Goal: Transaction & Acquisition: Purchase product/service

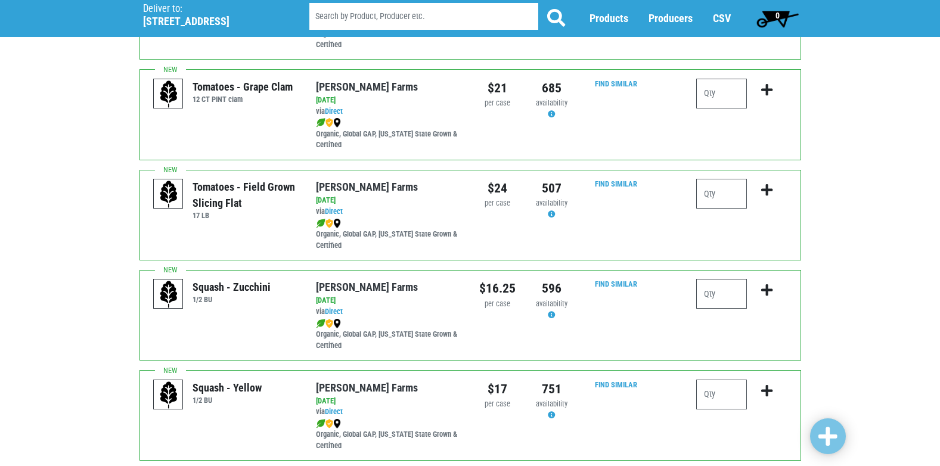
scroll to position [894, 0]
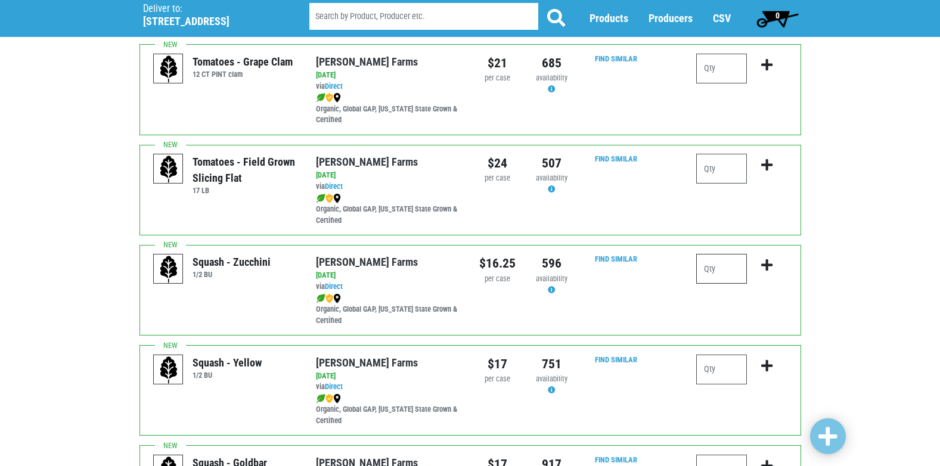
click at [720, 275] on input "number" at bounding box center [721, 269] width 51 height 30
type input "1"
click at [770, 272] on icon "submit" at bounding box center [766, 265] width 11 height 13
click at [713, 267] on input "1" at bounding box center [721, 269] width 51 height 30
click at [770, 266] on icon "submit" at bounding box center [766, 265] width 11 height 13
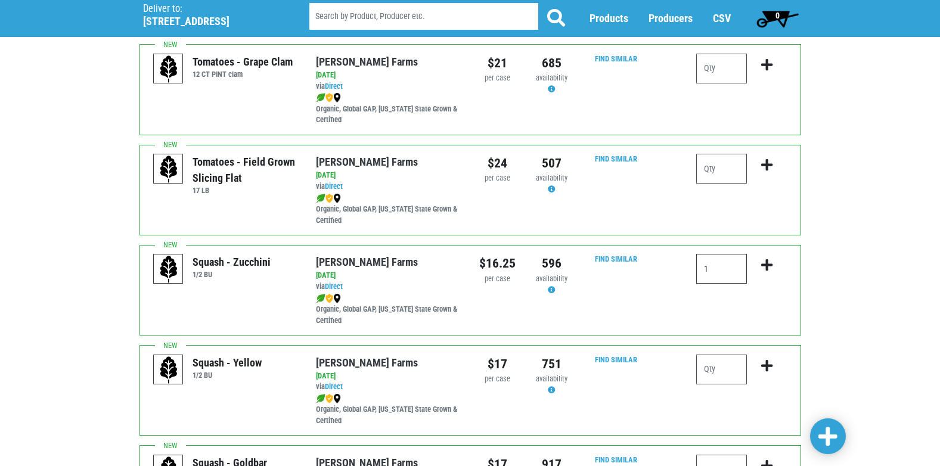
click at [730, 274] on input "1" at bounding box center [721, 269] width 51 height 30
click at [766, 267] on icon "submit" at bounding box center [766, 265] width 11 height 13
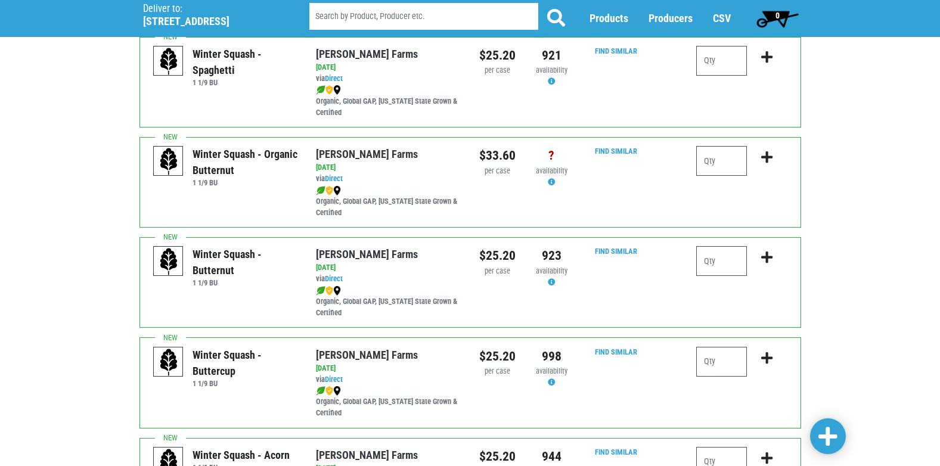
scroll to position [0, 0]
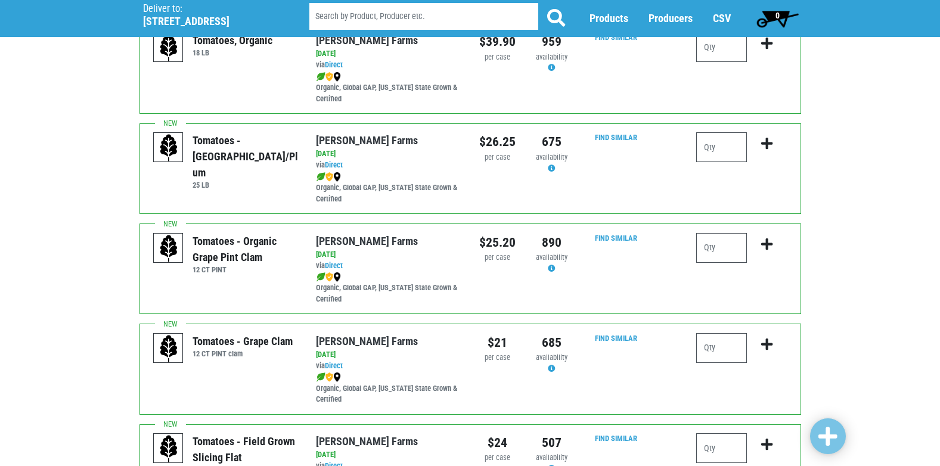
scroll to position [715, 0]
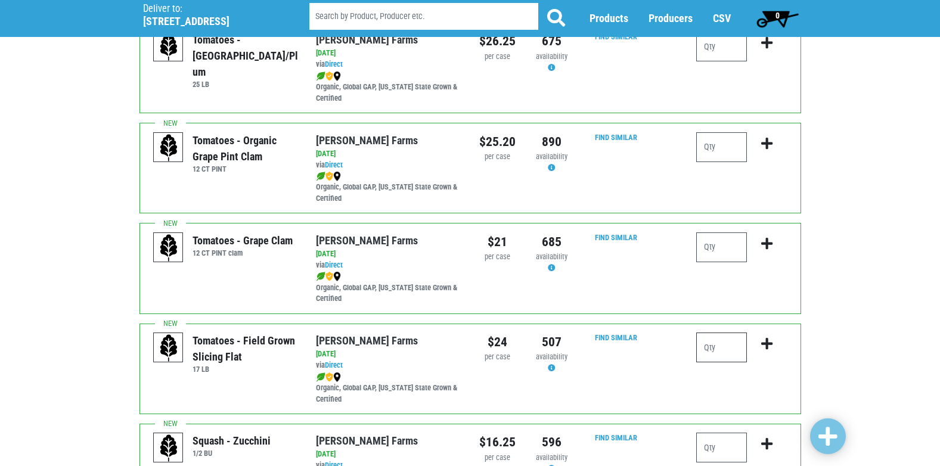
click at [721, 354] on input "number" at bounding box center [721, 348] width 51 height 30
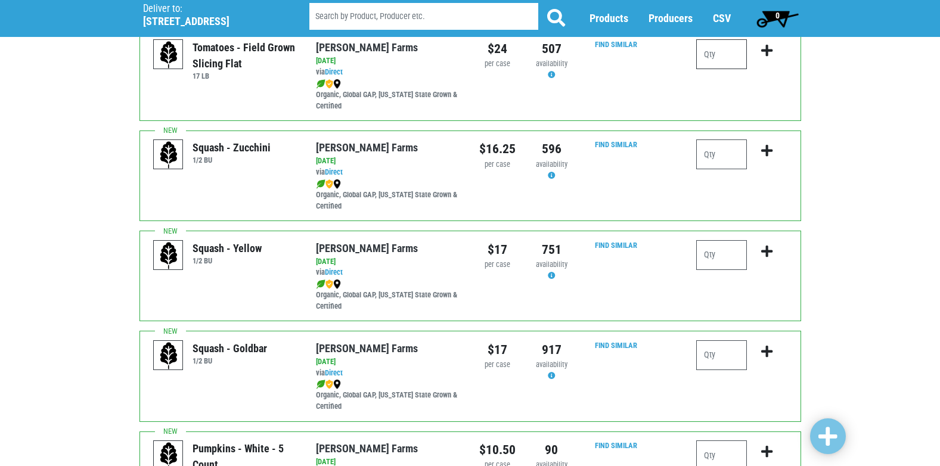
scroll to position [1013, 0]
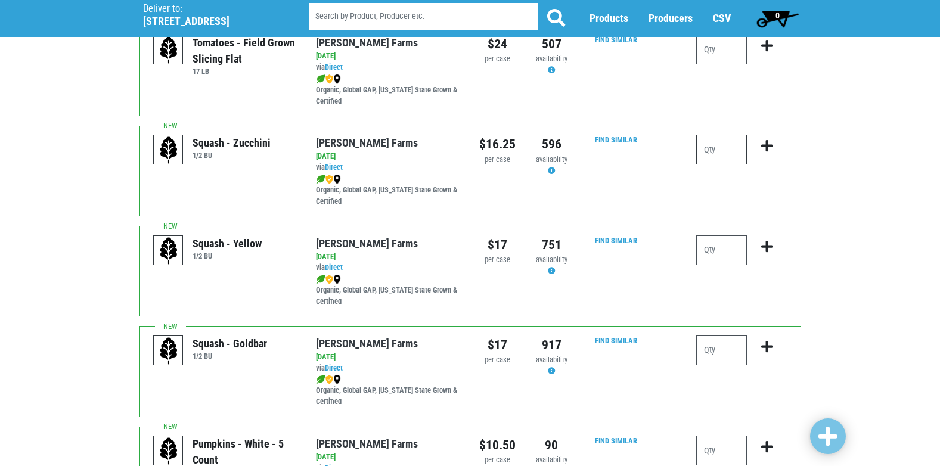
click at [728, 160] on input "number" at bounding box center [721, 150] width 51 height 30
type input "1"
click at [762, 146] on icon "submit" at bounding box center [766, 146] width 11 height 13
click at [767, 147] on icon "submit" at bounding box center [766, 146] width 11 height 13
click at [770, 12] on span "0" at bounding box center [777, 19] width 53 height 24
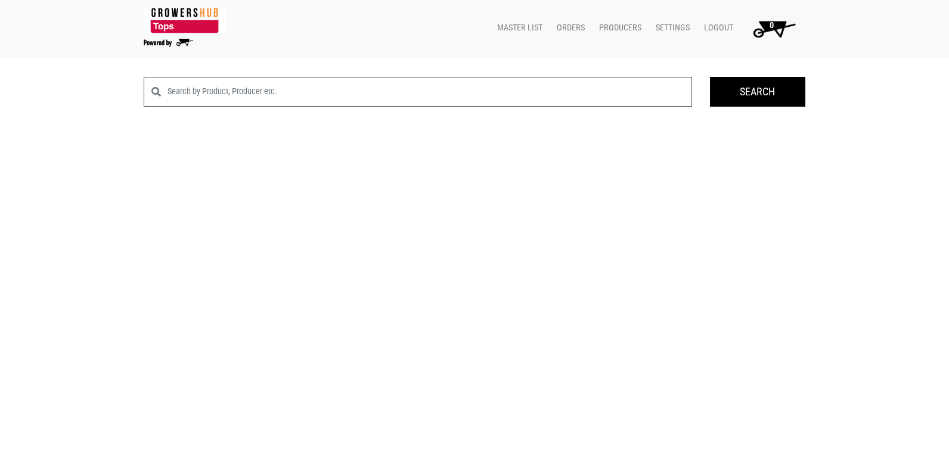
click at [190, 21] on img at bounding box center [185, 21] width 83 height 26
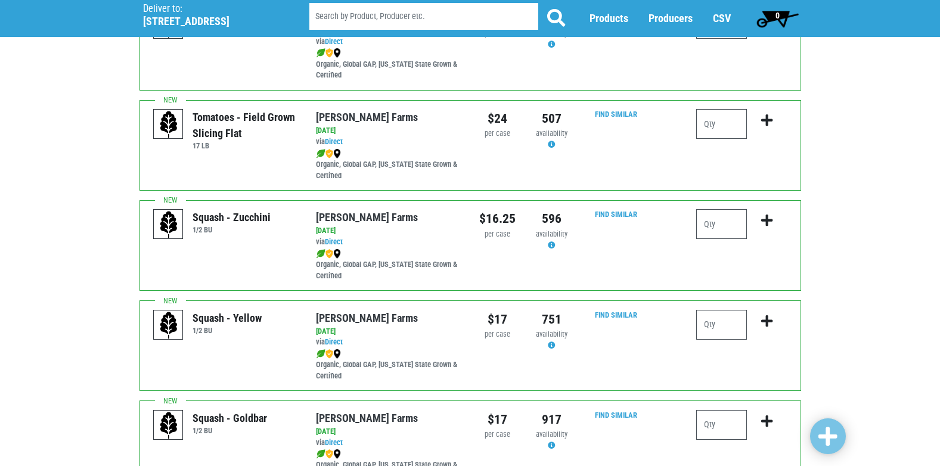
scroll to position [963, 0]
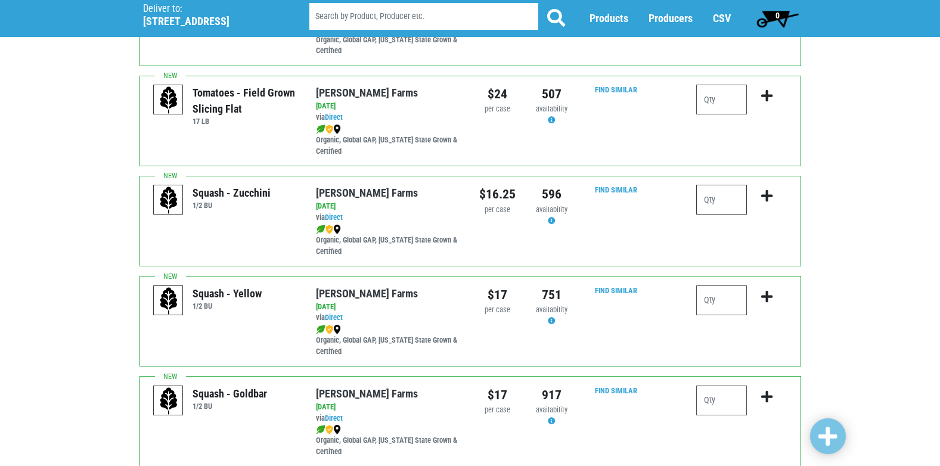
click at [740, 207] on input "number" at bounding box center [721, 200] width 51 height 30
type input "1"
click at [771, 197] on icon "submit" at bounding box center [766, 196] width 11 height 13
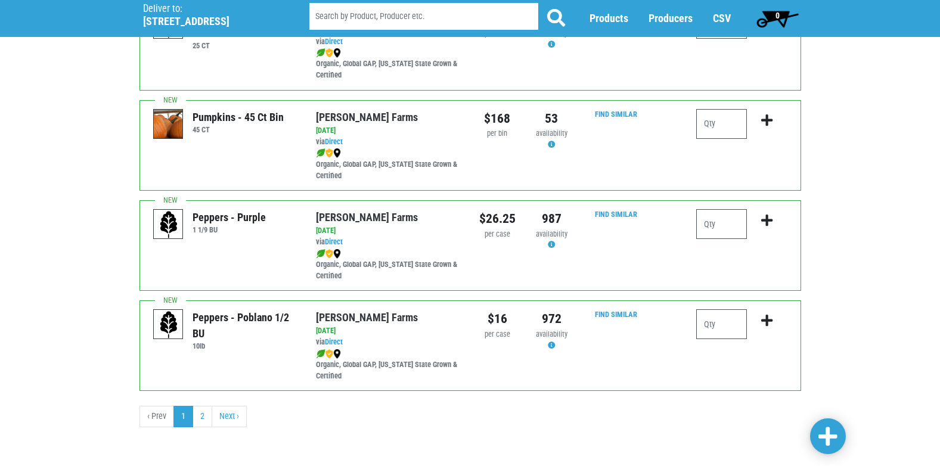
scroll to position [1742, 0]
click at [200, 418] on link "2" at bounding box center [203, 415] width 20 height 21
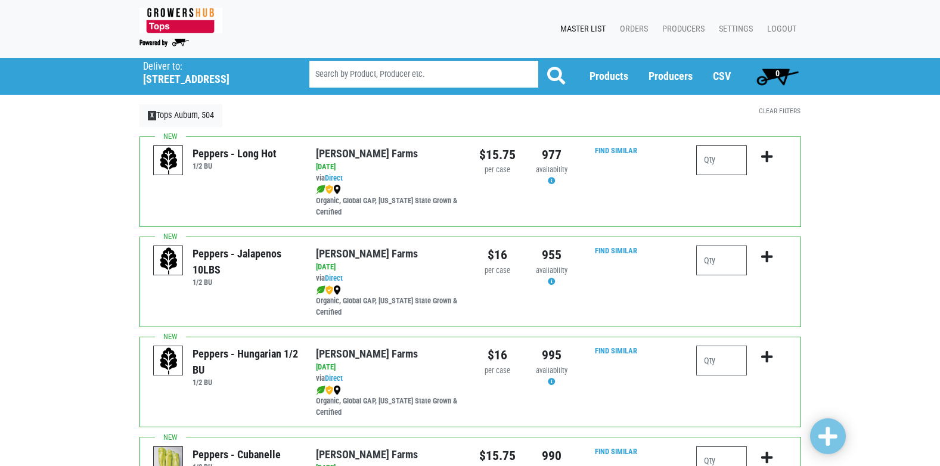
click at [708, 170] on input "number" at bounding box center [721, 160] width 51 height 30
type input "1"
click at [769, 160] on icon "submit" at bounding box center [766, 156] width 11 height 13
click at [836, 436] on span at bounding box center [828, 436] width 19 height 21
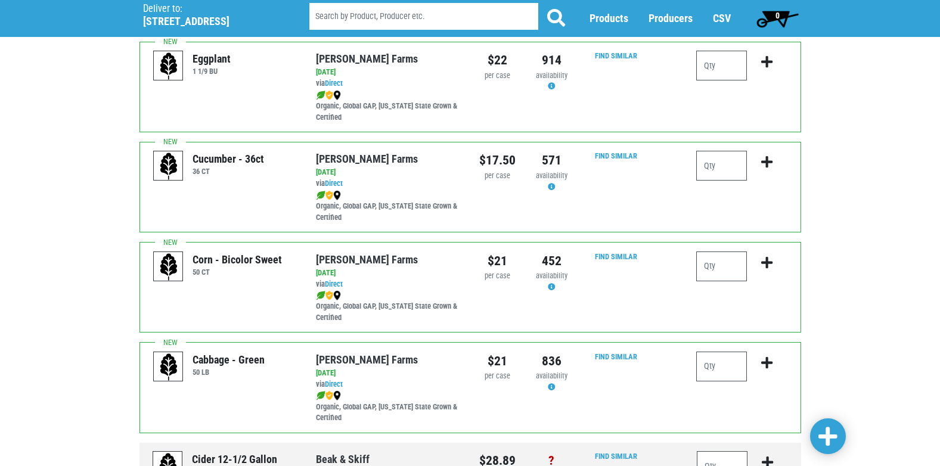
scroll to position [656, 0]
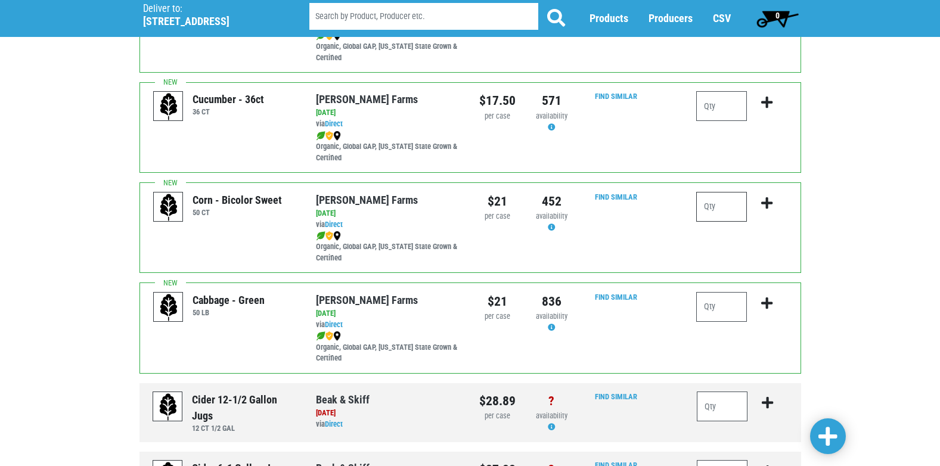
click at [730, 206] on input "number" at bounding box center [721, 207] width 51 height 30
type input "15"
click at [762, 202] on icon "submit" at bounding box center [766, 203] width 11 height 13
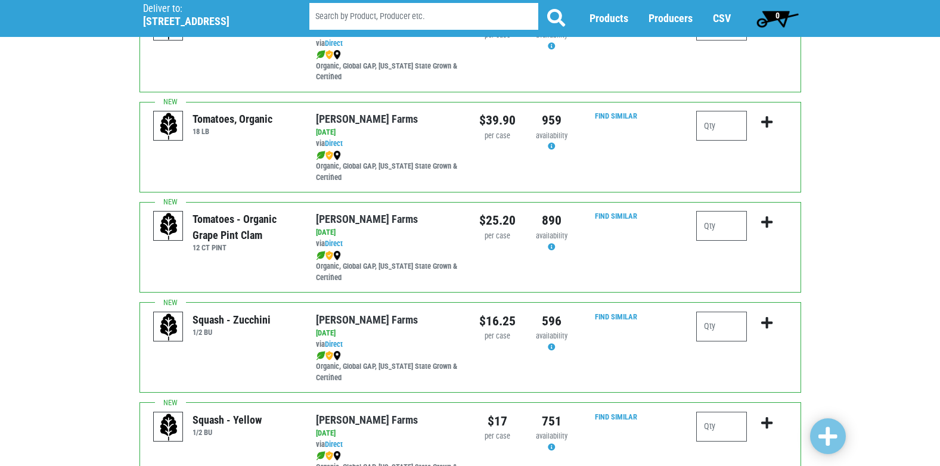
scroll to position [537, 0]
click at [731, 323] on input "number" at bounding box center [721, 326] width 51 height 30
type input "1"
click at [769, 328] on icon "submit" at bounding box center [766, 322] width 11 height 13
click at [762, 319] on icon "submit" at bounding box center [766, 322] width 11 height 13
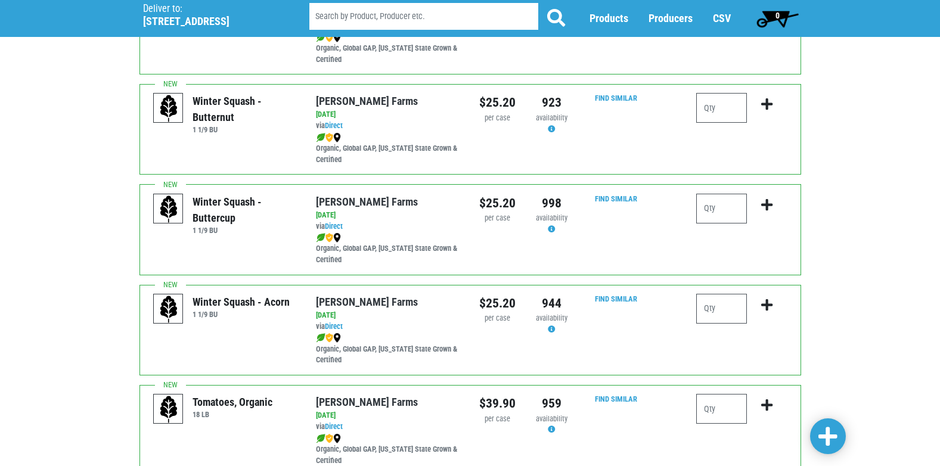
scroll to position [0, 0]
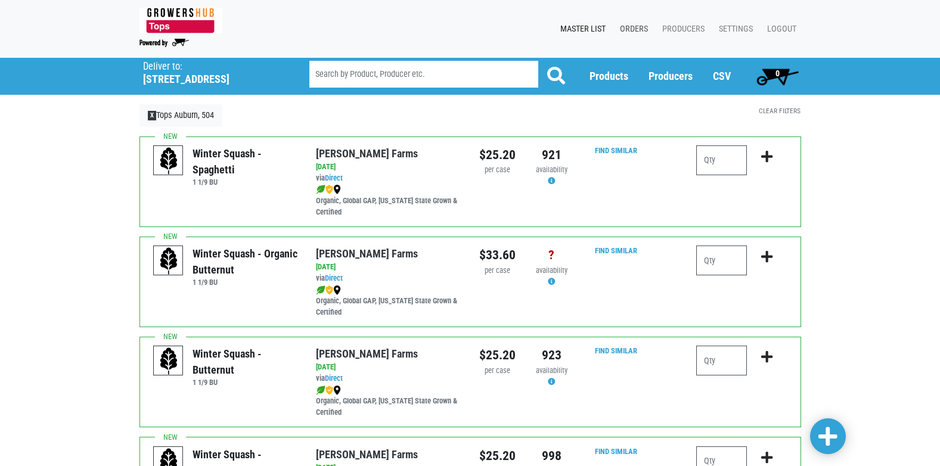
click at [637, 31] on link "Orders" at bounding box center [631, 29] width 42 height 23
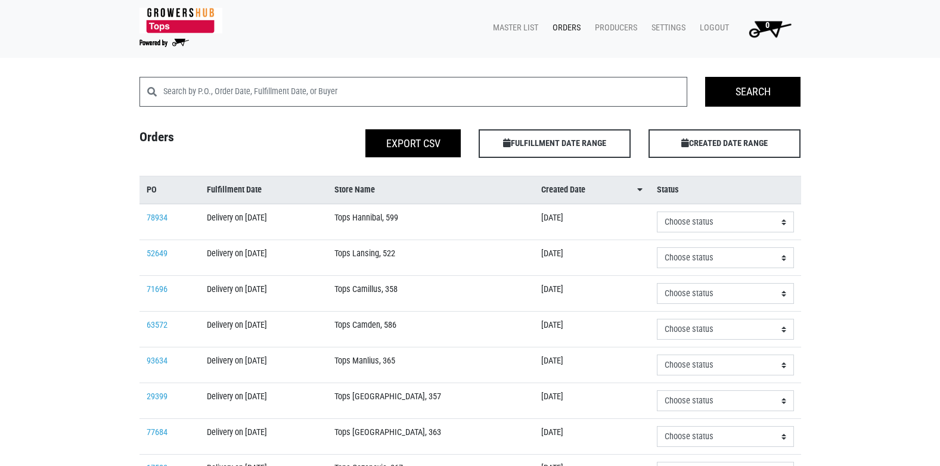
click at [185, 24] on img at bounding box center [181, 21] width 83 height 26
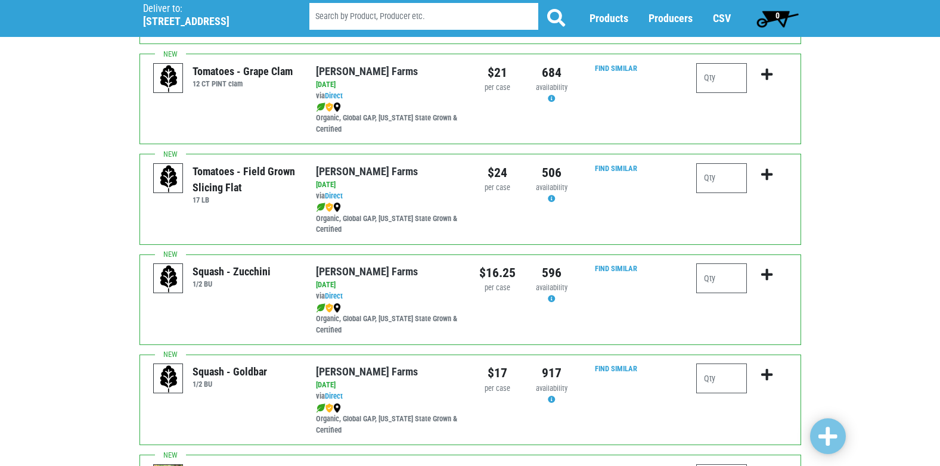
scroll to position [844, 0]
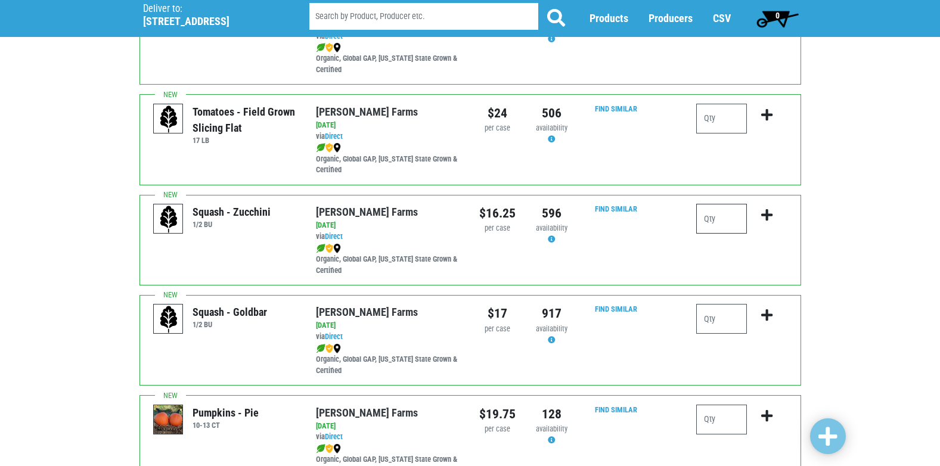
click at [726, 229] on input "number" at bounding box center [721, 219] width 51 height 30
type input "1"
click at [768, 216] on icon "submit" at bounding box center [766, 215] width 11 height 13
click at [774, 220] on button "submit" at bounding box center [767, 223] width 28 height 38
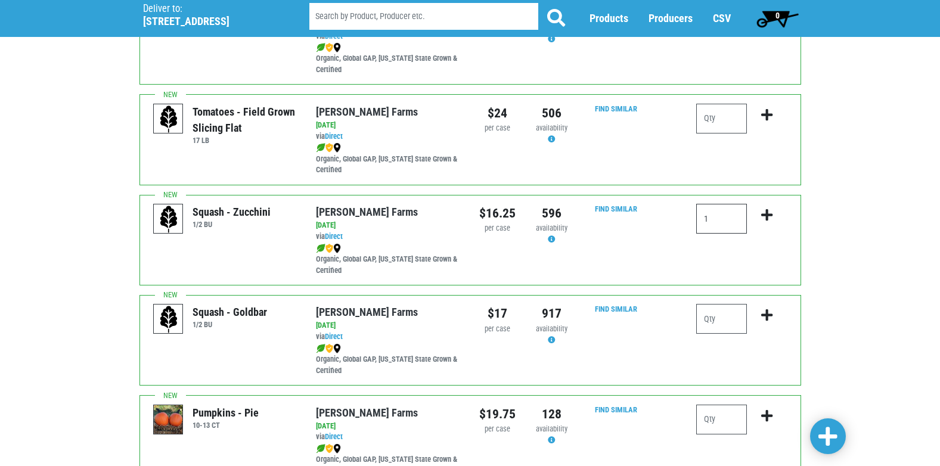
click at [727, 223] on input "1" at bounding box center [721, 219] width 51 height 30
click at [772, 211] on icon "submit" at bounding box center [766, 215] width 11 height 13
click at [772, 212] on icon "submit" at bounding box center [766, 215] width 11 height 13
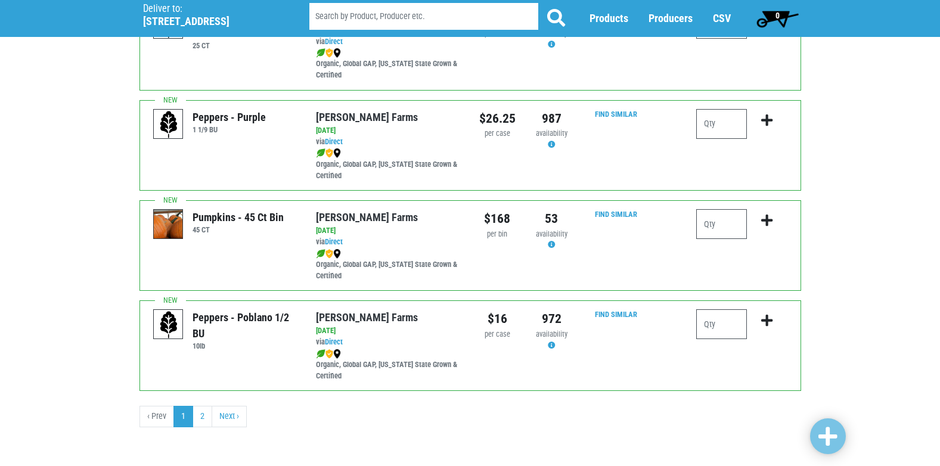
scroll to position [1742, 0]
click at [203, 416] on link "2" at bounding box center [203, 415] width 20 height 21
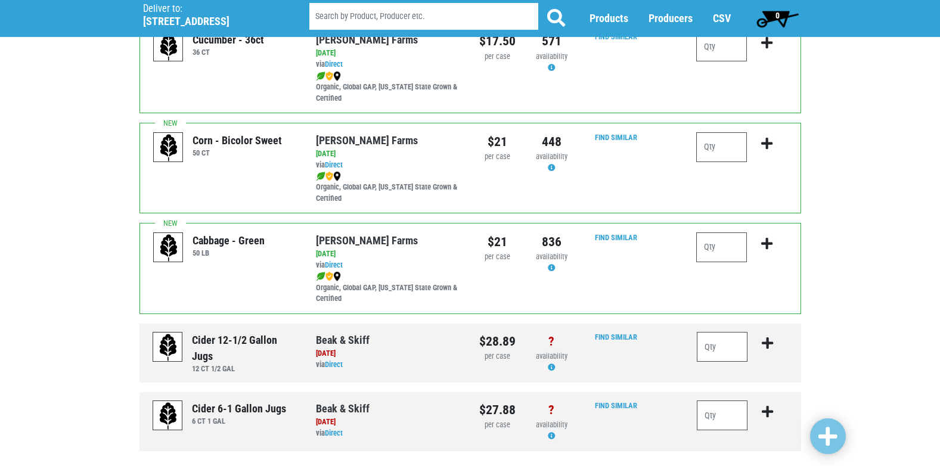
scroll to position [776, 0]
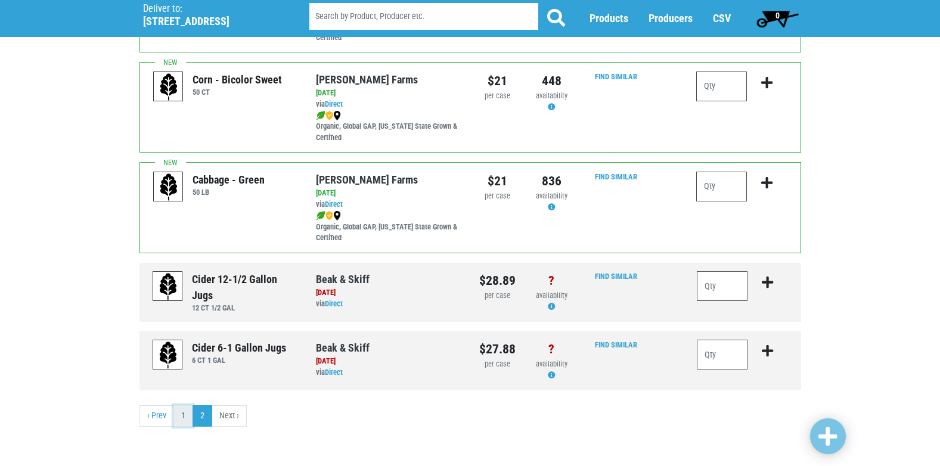
click at [184, 419] on link "1" at bounding box center [183, 415] width 20 height 21
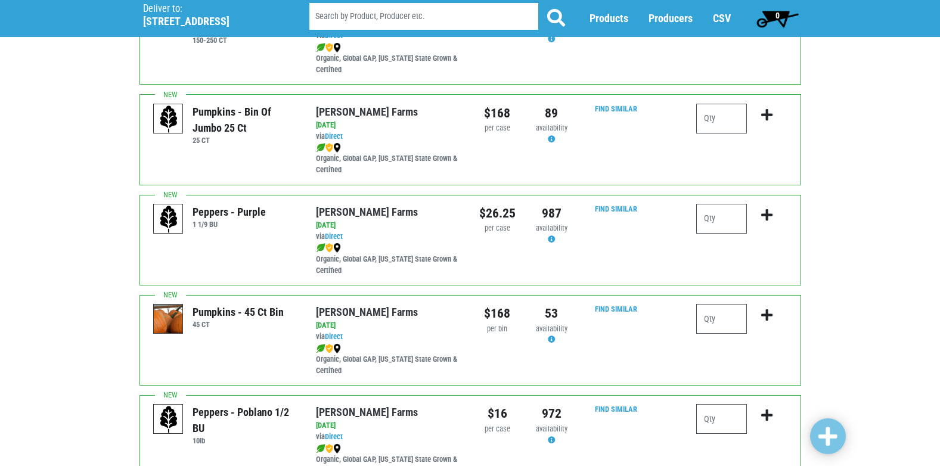
scroll to position [1729, 0]
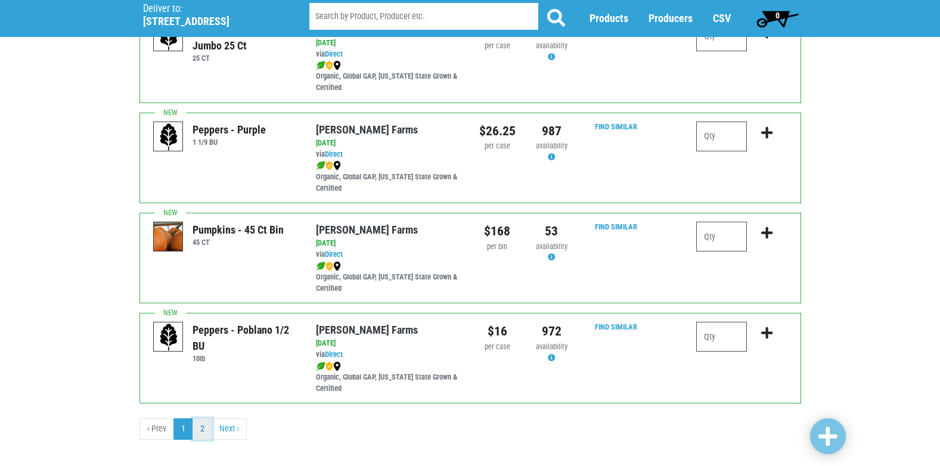
click at [200, 429] on link "2" at bounding box center [203, 429] width 20 height 21
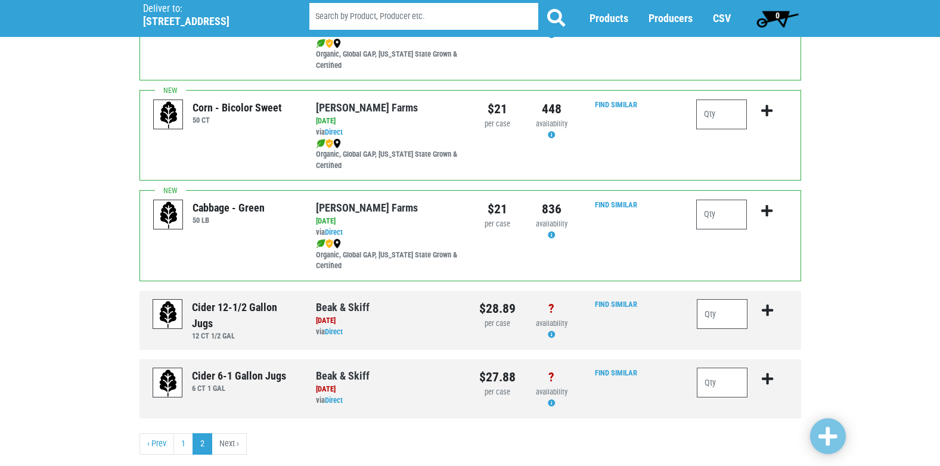
scroll to position [776, 0]
